Goal: Task Accomplishment & Management: Manage account settings

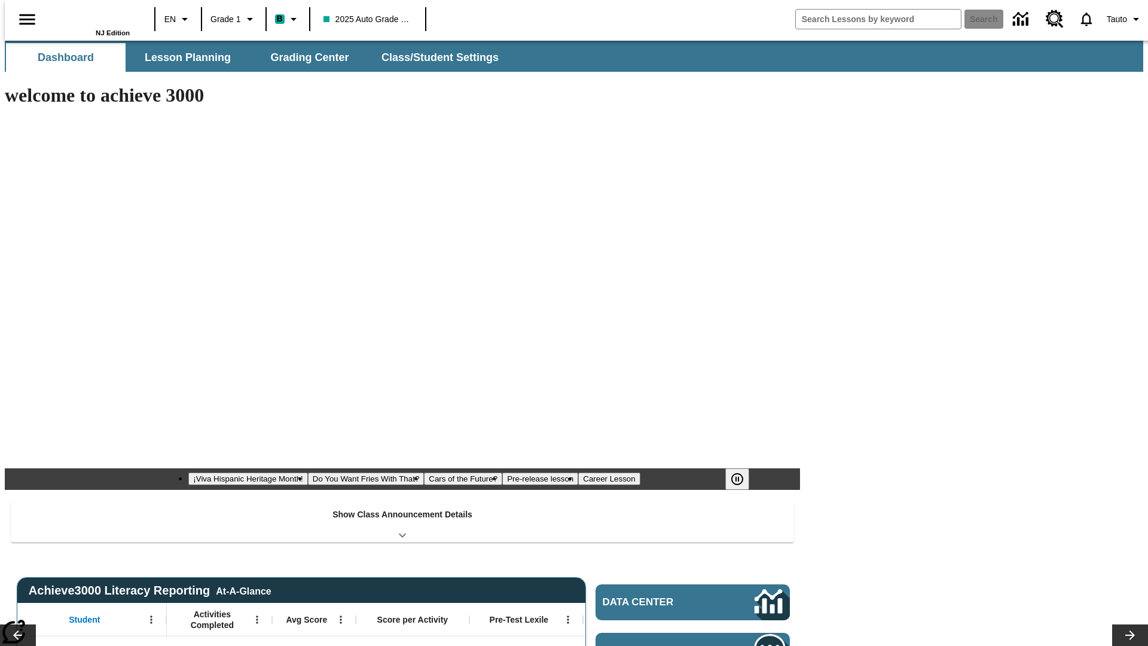
type input "-1"
click at [434, 57] on span "Class/Student Settings" at bounding box center [440, 58] width 117 height 14
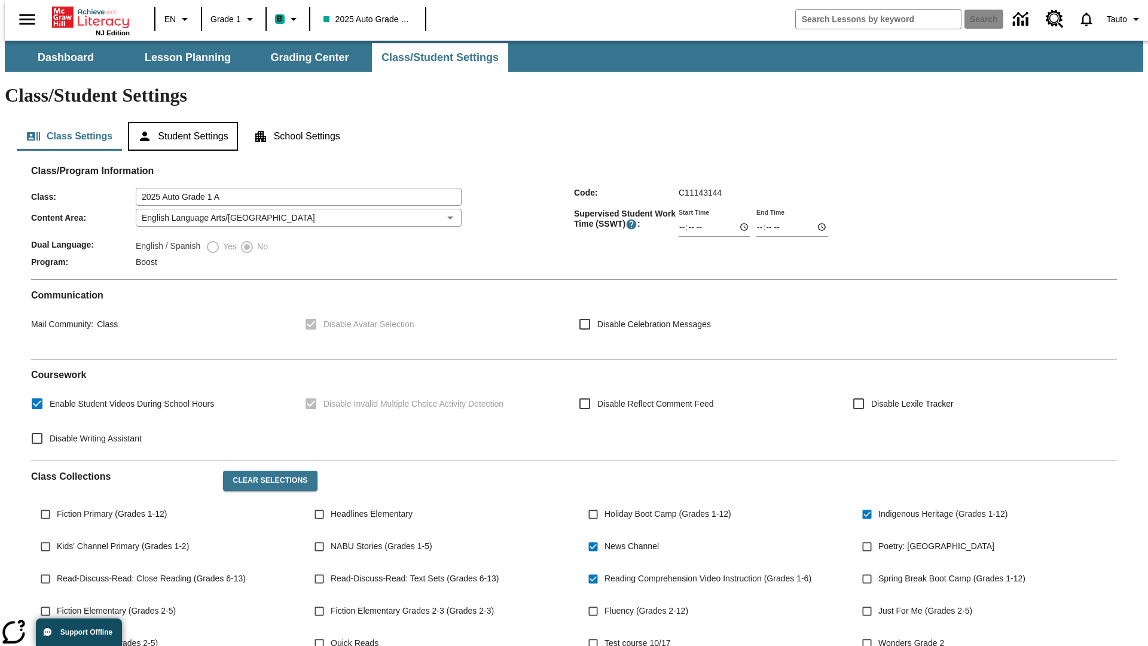
click at [180, 122] on button "Student Settings" at bounding box center [182, 136] width 109 height 29
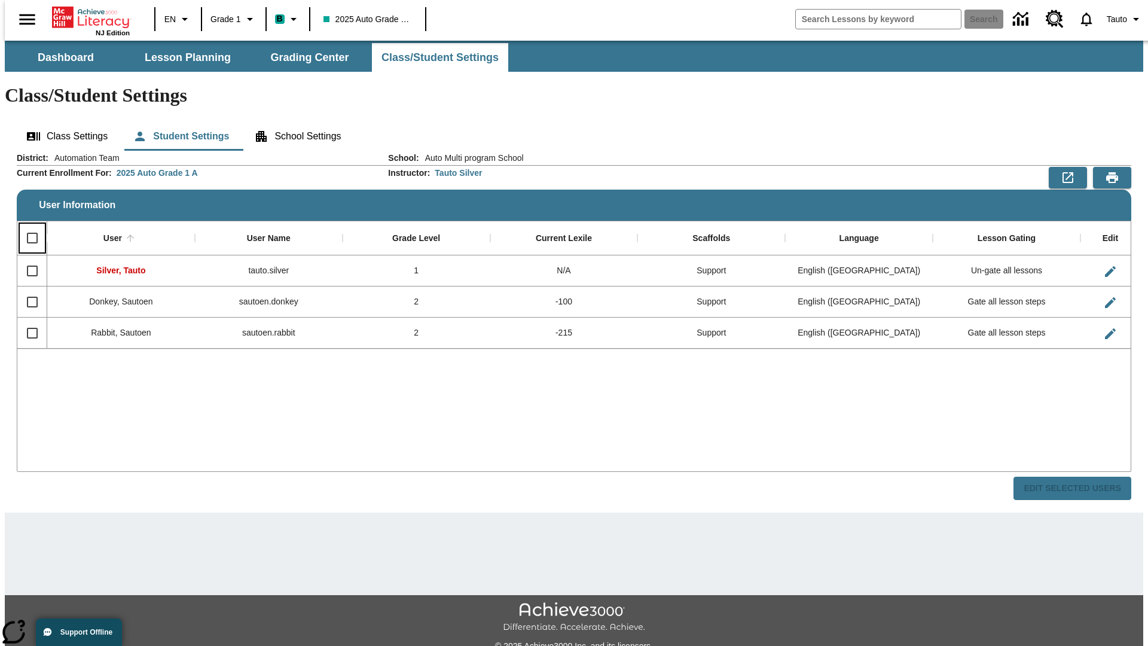
click at [27, 225] on input "Select all rows" at bounding box center [32, 237] width 25 height 25
checkbox input "true"
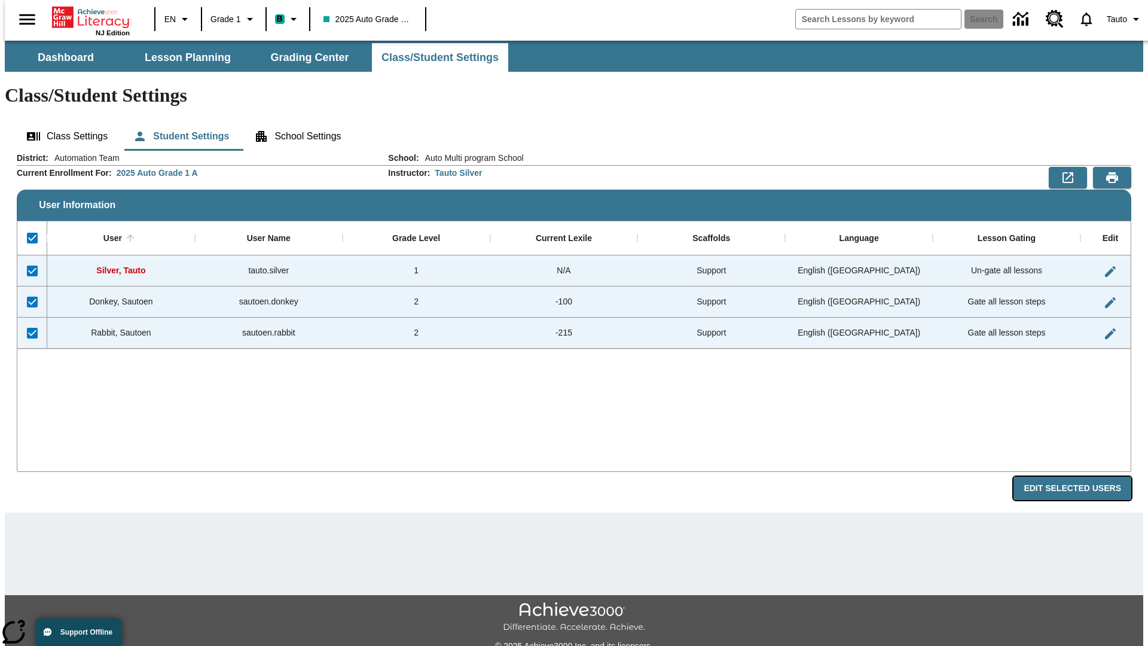
click at [1081, 476] on button "Edit Selected Users" at bounding box center [1072, 487] width 118 height 23
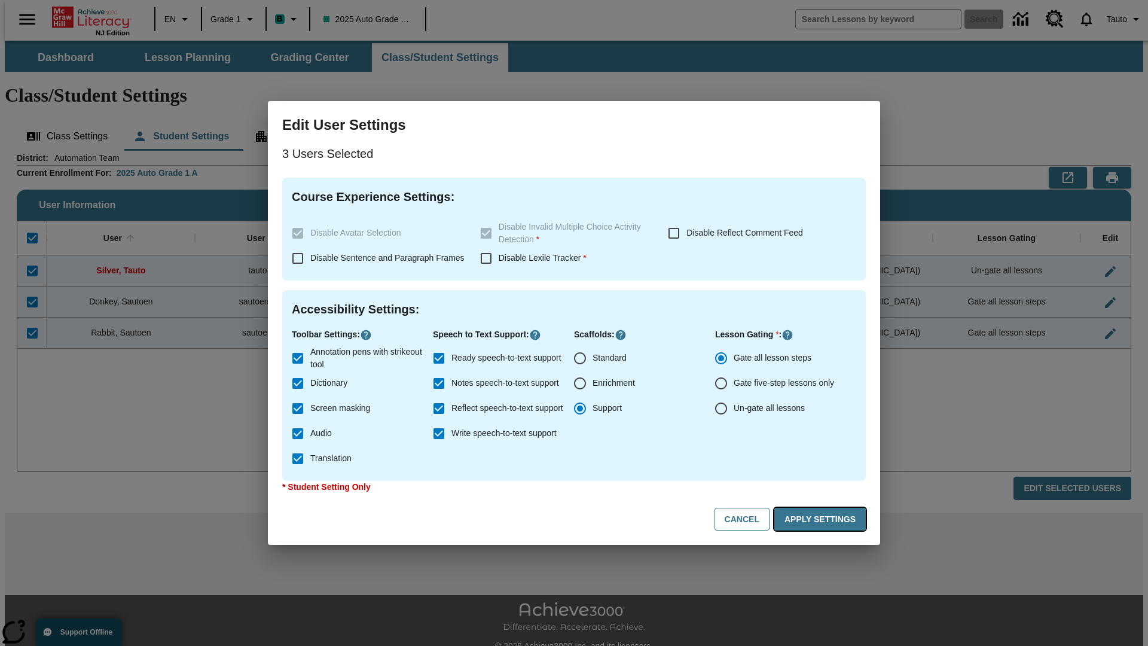
click at [822, 519] on button "Apply Settings" at bounding box center [819, 518] width 91 height 23
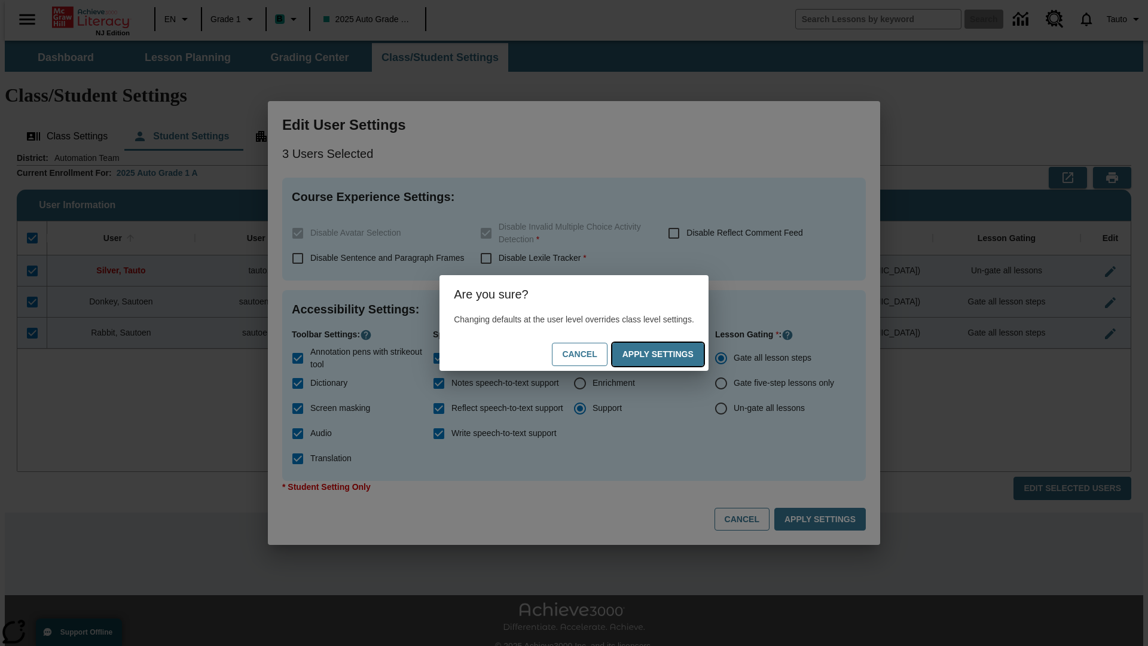
click at [669, 354] on button "Apply Settings" at bounding box center [657, 353] width 91 height 23
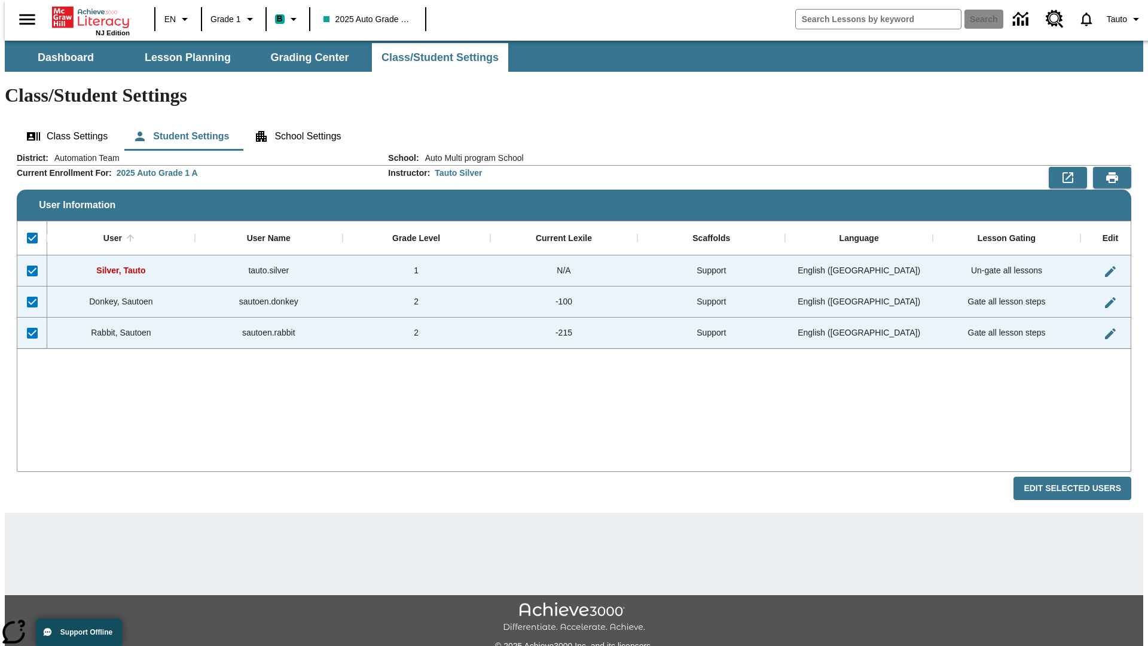
checkbox input "false"
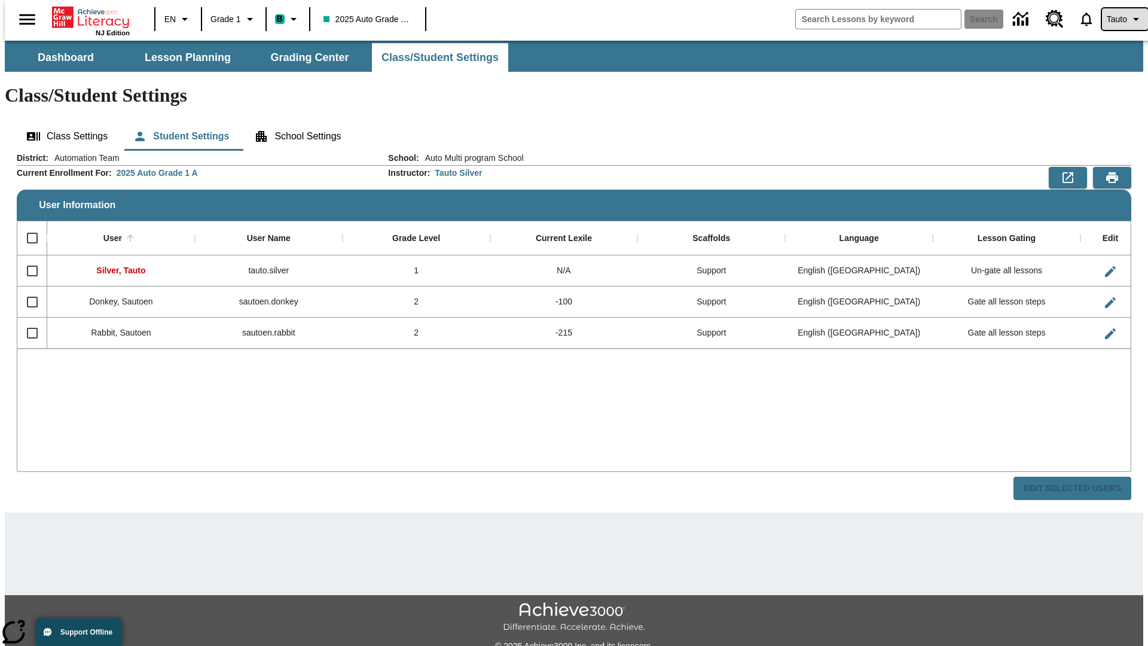
click at [1118, 19] on span "Tauto" at bounding box center [1116, 19] width 20 height 13
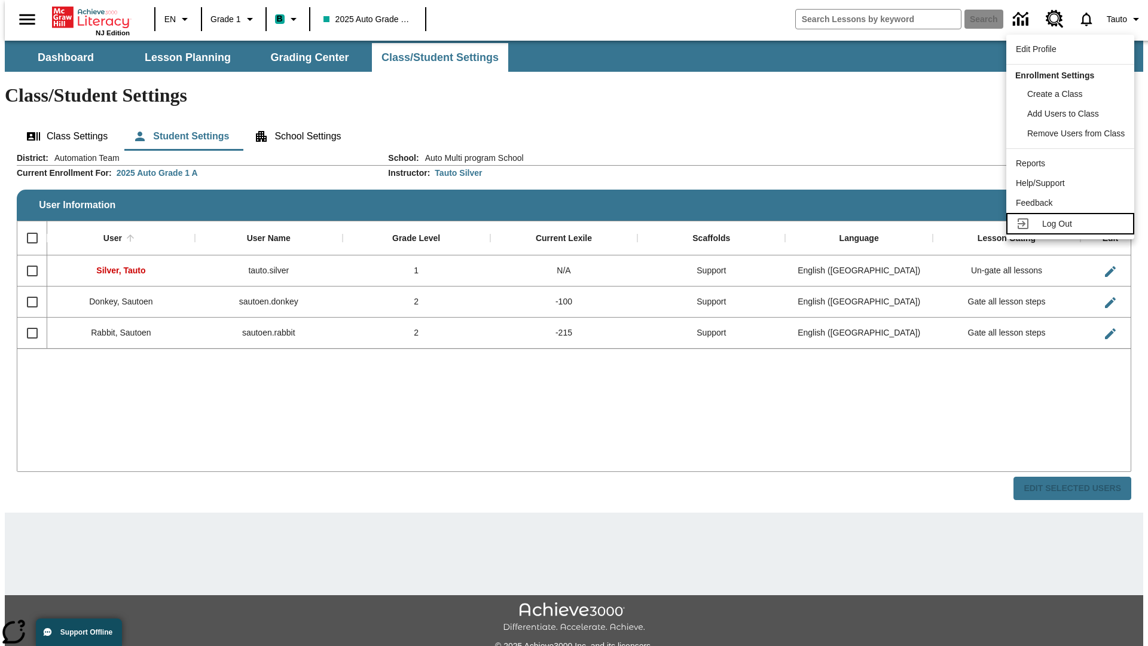
click at [1072, 224] on span "Log Out" at bounding box center [1057, 224] width 30 height 10
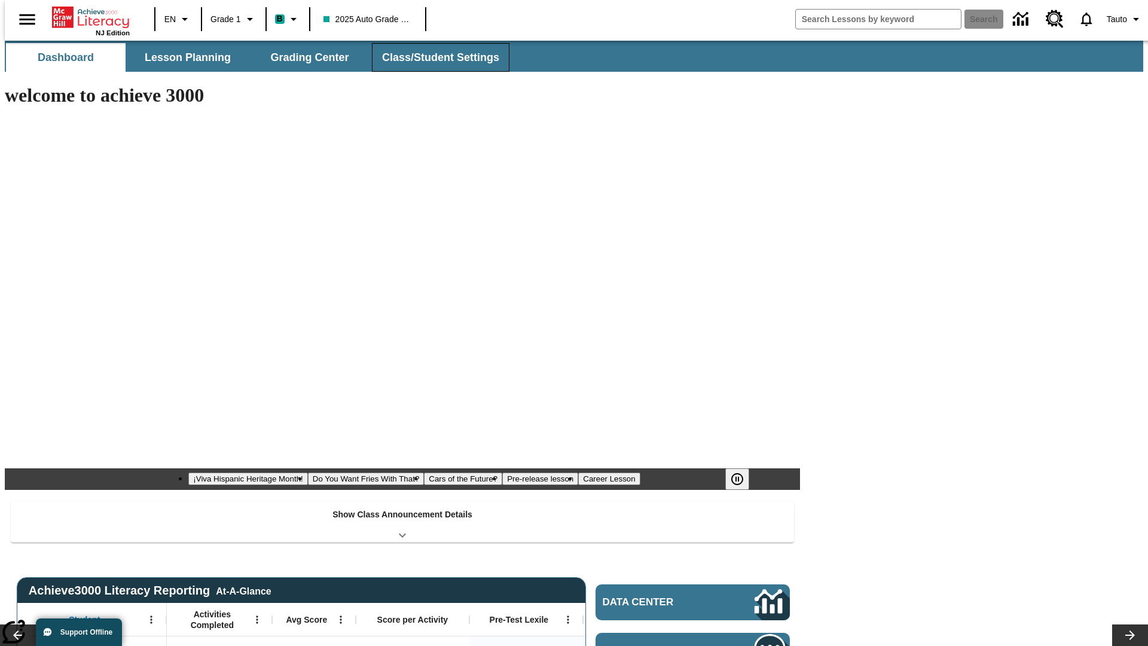
click at [434, 57] on span "Class/Student Settings" at bounding box center [440, 58] width 117 height 14
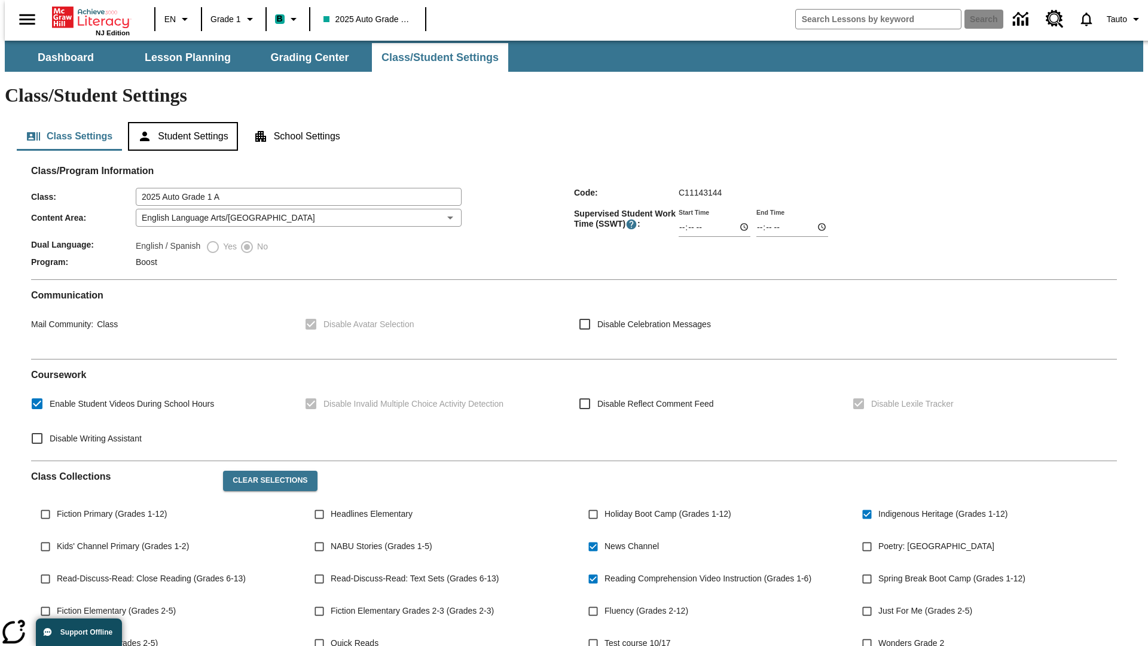
click at [180, 122] on button "Student Settings" at bounding box center [182, 136] width 109 height 29
